Goal: Navigation & Orientation: Find specific page/section

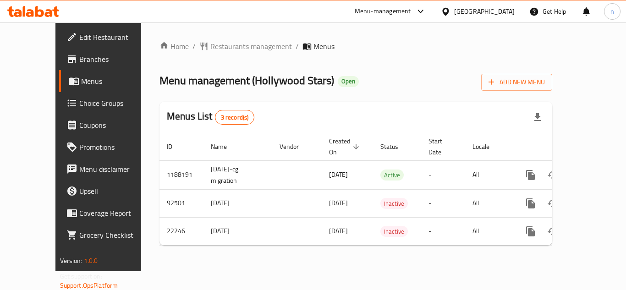
click at [426, 11] on icon at bounding box center [420, 11] width 11 height 11
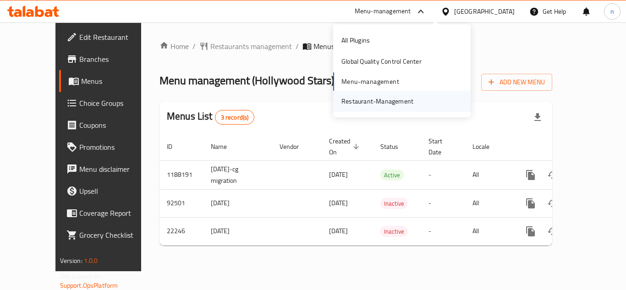
click at [371, 105] on div "Restaurant-Management" at bounding box center [377, 101] width 72 height 10
